Goal: Communication & Community: Answer question/provide support

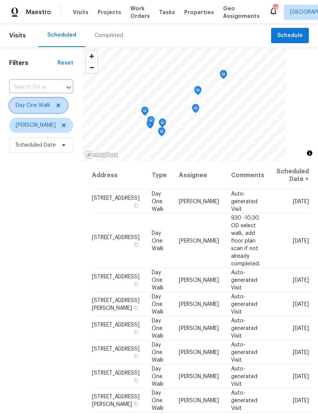
click at [58, 107] on icon at bounding box center [58, 105] width 4 height 4
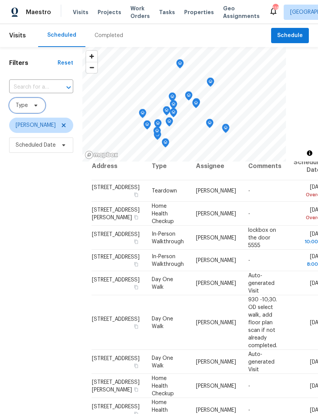
scroll to position [7, 0]
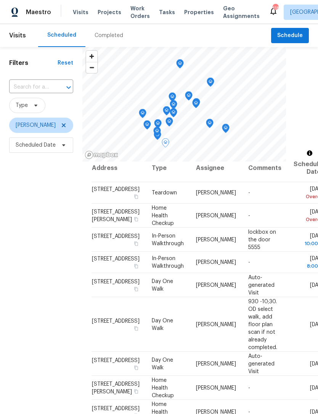
click at [0, 0] on icon at bounding box center [0, 0] width 0 height 0
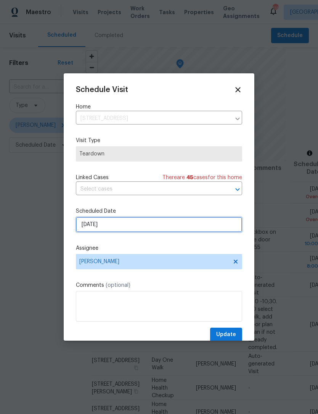
click at [165, 229] on input "[DATE]" at bounding box center [159, 224] width 166 height 15
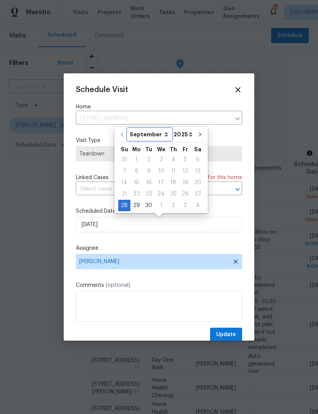
click at [165, 135] on select "September October November December" at bounding box center [150, 134] width 44 height 11
select select "9"
type input "[DATE]"
select select "9"
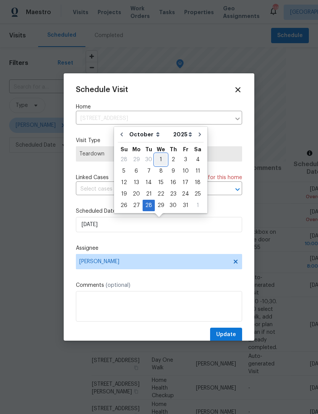
click at [165, 158] on div "1" at bounding box center [161, 159] width 12 height 11
type input "[DATE]"
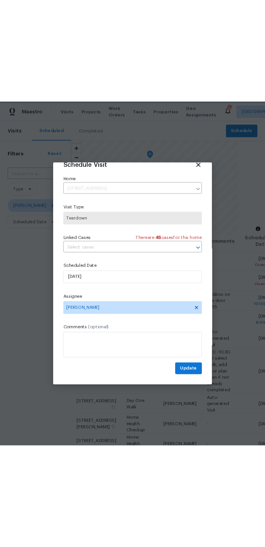
scroll to position [15, 0]
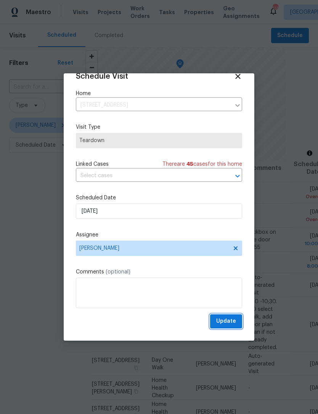
click at [231, 321] on span "Update" at bounding box center [226, 321] width 20 height 10
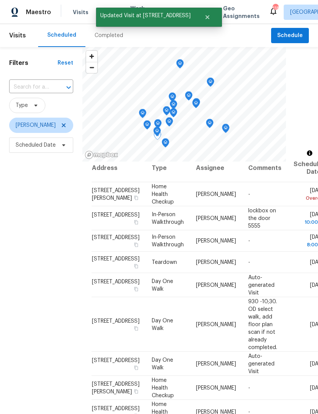
click at [0, 0] on icon at bounding box center [0, 0] width 0 height 0
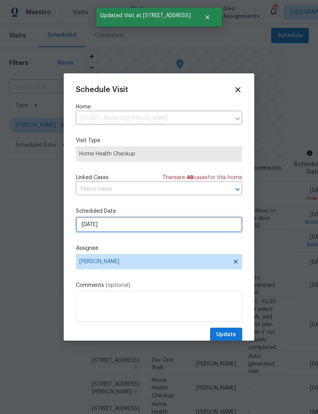
click at [145, 228] on input "9/29/2025" at bounding box center [159, 224] width 166 height 15
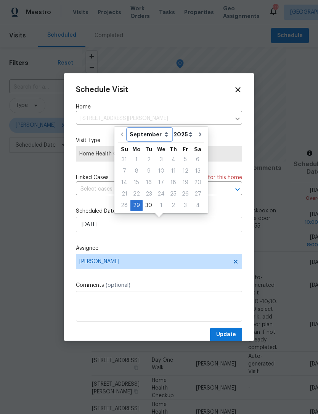
click at [163, 136] on select "September October November December" at bounding box center [150, 134] width 44 height 11
select select "9"
type input "10/29/2025"
select select "9"
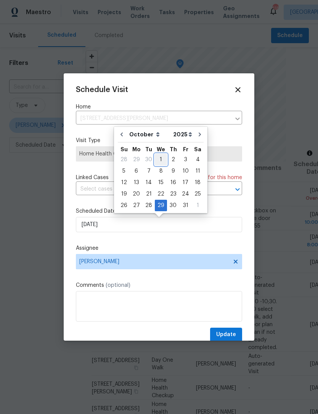
click at [164, 160] on div "1" at bounding box center [161, 159] width 12 height 11
type input "[DATE]"
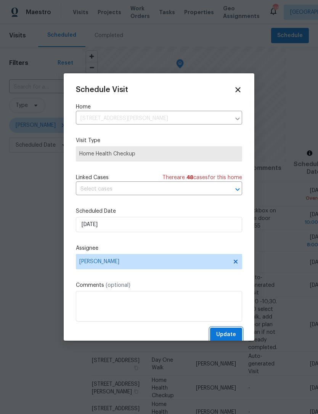
click at [234, 333] on span "Update" at bounding box center [226, 335] width 20 height 10
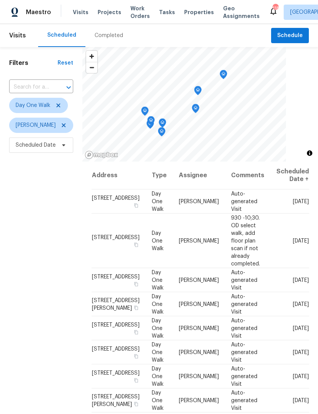
click at [131, 19] on span "Work Orders" at bounding box center [140, 12] width 19 height 15
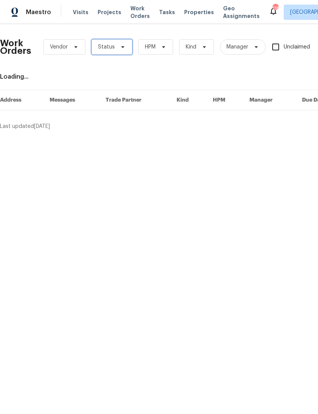
click at [126, 48] on span "Status" at bounding box center [112, 46] width 41 height 15
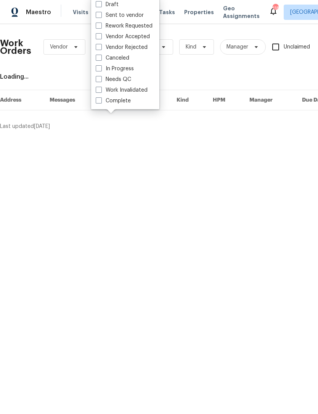
click at [100, 80] on span at bounding box center [99, 79] width 6 height 6
click at [100, 80] on input "Needs QC" at bounding box center [98, 78] width 5 height 5
checkbox input "true"
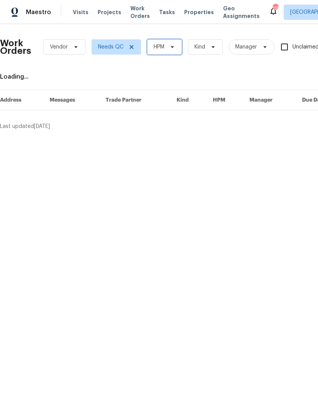
click at [174, 49] on icon at bounding box center [172, 47] width 6 height 6
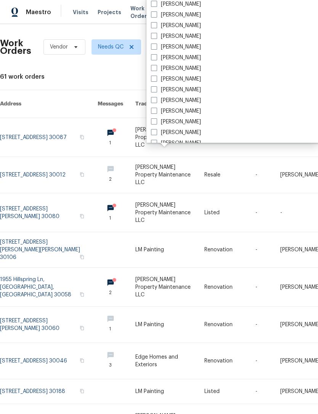
scroll to position [482, 0]
click at [155, 79] on span at bounding box center [154, 78] width 6 height 6
click at [155, 79] on input "[PERSON_NAME]" at bounding box center [153, 76] width 5 height 5
checkbox input "true"
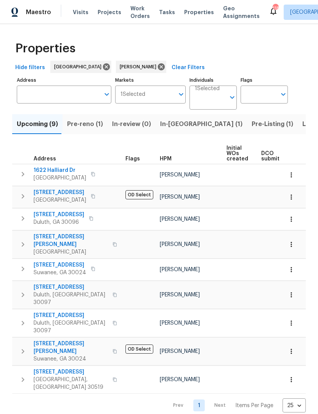
click at [92, 125] on span "Pre-reno (1)" at bounding box center [85, 124] width 36 height 11
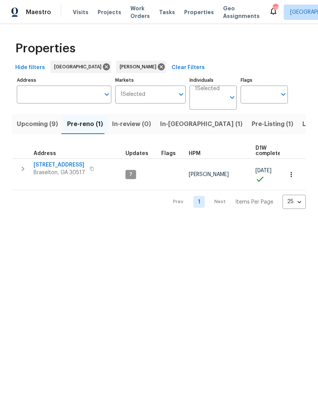
click at [68, 167] on span "9036 Lexington Ct" at bounding box center [60, 165] width 52 height 8
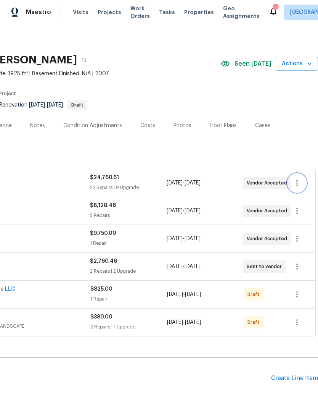
click at [299, 184] on icon "button" at bounding box center [297, 182] width 9 height 9
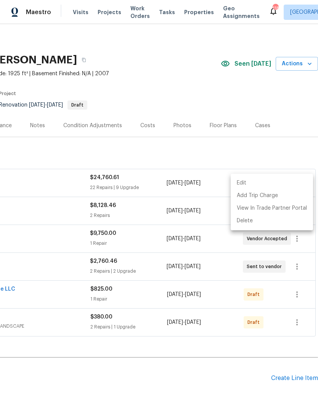
click at [257, 183] on li "Edit" at bounding box center [272, 183] width 82 height 13
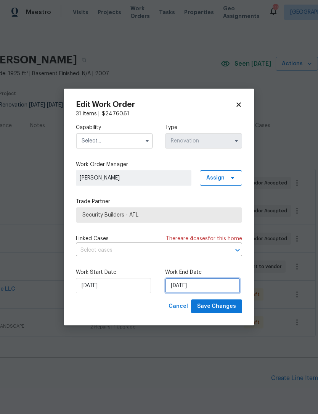
click at [199, 290] on input "[DATE]" at bounding box center [202, 285] width 75 height 15
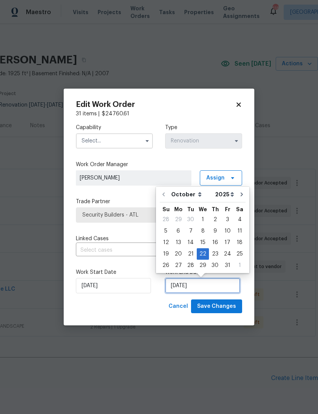
scroll to position [14, 0]
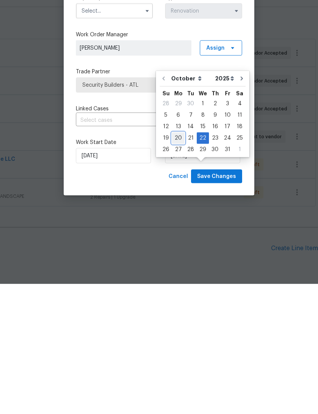
click at [177, 263] on div "20" at bounding box center [178, 268] width 13 height 11
type input "[DATE]"
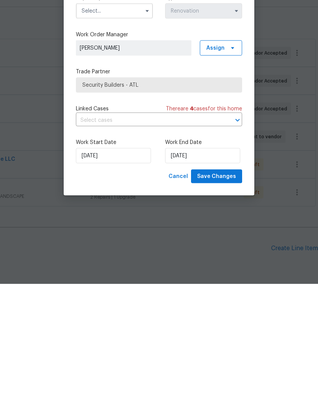
scroll to position [25, 0]
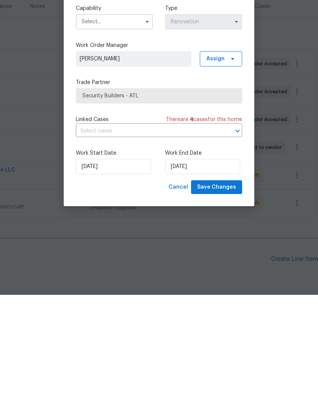
click at [146, 244] on input "text" at bounding box center [148, 250] width 145 height 12
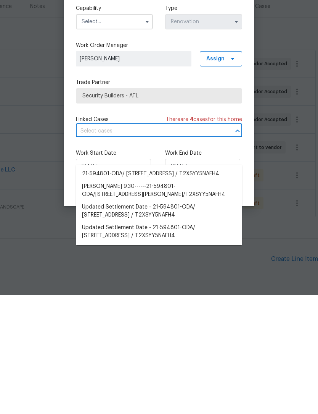
click at [179, 198] on label "Trade Partner" at bounding box center [159, 202] width 166 height 8
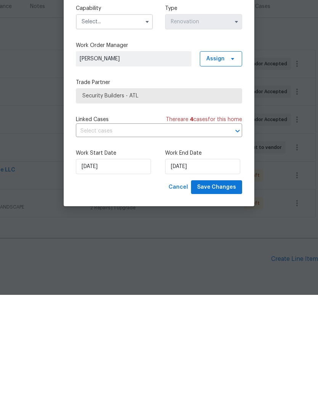
click at [140, 244] on input "text" at bounding box center [148, 250] width 145 height 12
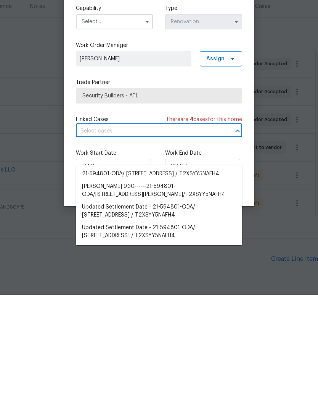
click at [144, 136] on button "button" at bounding box center [147, 140] width 9 height 9
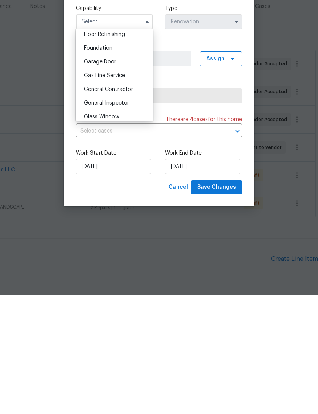
scroll to position [315, 0]
click at [126, 208] on body "Maestro Visits Projects Work Orders Tasks Properties Geo Assignments 118 [GEOGR…" at bounding box center [159, 207] width 318 height 414
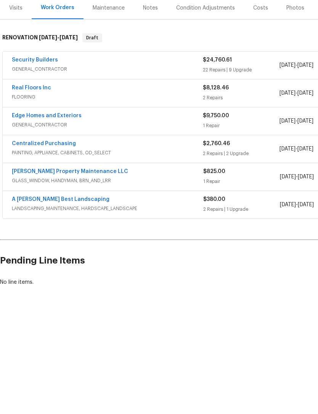
scroll to position [0, 0]
click at [64, 232] on link "Edge Homes and Exteriors" at bounding box center [47, 234] width 70 height 5
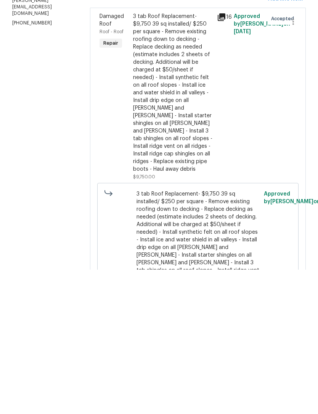
click at [157, 116] on div "Progress Updates" at bounding box center [167, 116] width 45 height 8
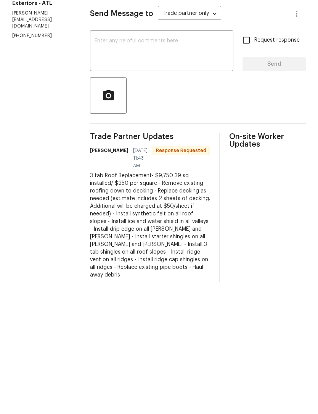
scroll to position [12, 0]
click at [180, 170] on textarea at bounding box center [162, 183] width 134 height 27
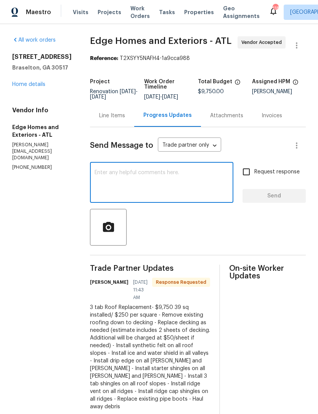
click at [184, 170] on textarea at bounding box center [162, 183] width 134 height 27
type textarea "Drop 10/3. Install 10/6 confirmed"
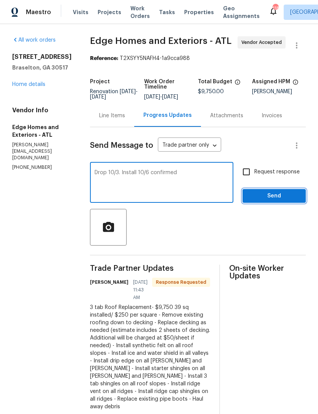
click at [277, 196] on span "Send" at bounding box center [274, 196] width 51 height 10
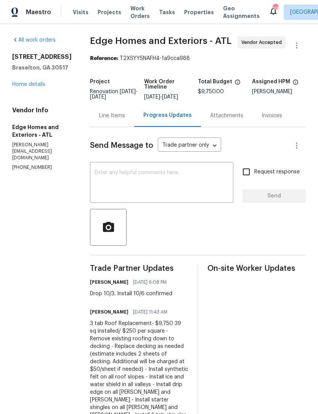
click at [35, 87] on link "Home details" at bounding box center [28, 84] width 33 height 5
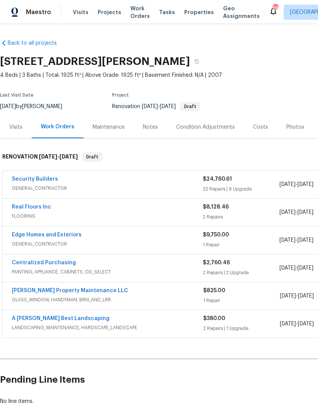
click at [158, 131] on div "Notes" at bounding box center [150, 127] width 33 height 23
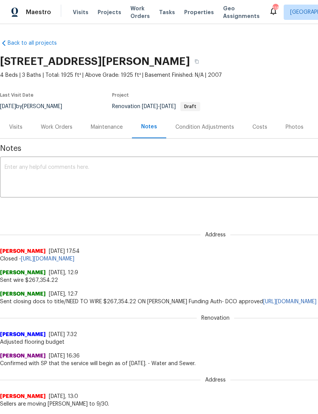
click at [133, 179] on textarea at bounding box center [216, 178] width 422 height 27
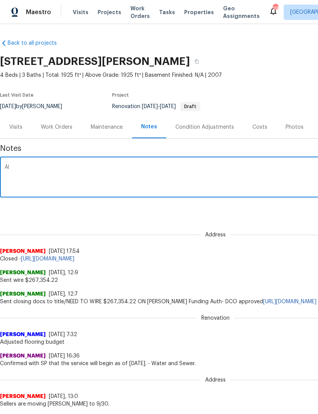
type textarea "A"
click at [165, 168] on textarea "Paint and kitchen materials ordered [DATE]. Roof materials" at bounding box center [216, 178] width 422 height 27
paste textarea "materials 10/3 and install 10/6"
click at [148, 170] on textarea "Paint and kitchen materials ordered [DATE]. Roof materials materials 10/3 and i…" at bounding box center [216, 178] width 422 height 27
click at [165, 171] on textarea "Paint and kitchen materials ordered [DATE]. Roof materials materials 10/3 and i…" at bounding box center [216, 178] width 422 height 27
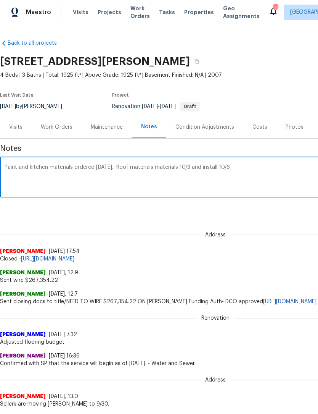
click at [171, 167] on textarea "Paint and kitchen materials ordered [DATE]. Roof materials materials 10/3 and i…" at bounding box center [216, 178] width 422 height 27
click at [199, 169] on textarea "Paint and kitchen materials ordered [DATE]. Roof materials will drop 10/3 and i…" at bounding box center [216, 178] width 422 height 27
click at [244, 165] on textarea "Paint and kitchen materials ordered [DATE]. Roof materials will drop 10/3 and r…" at bounding box center [216, 178] width 422 height 27
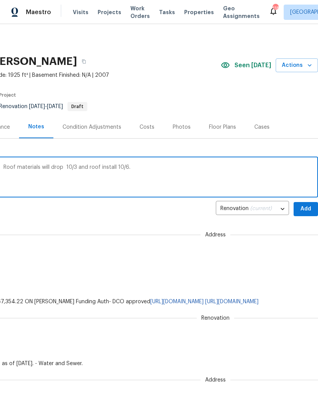
scroll to position [0, 113]
type textarea "Paint and kitchen materials ordered [DATE]. Roof materials will drop 10/3 and r…"
click at [307, 208] on span "Add" at bounding box center [306, 209] width 12 height 10
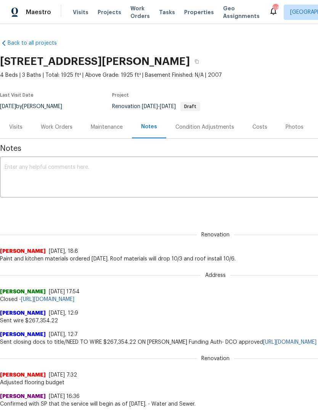
scroll to position [0, 0]
